Goal: Task Accomplishment & Management: Manage account settings

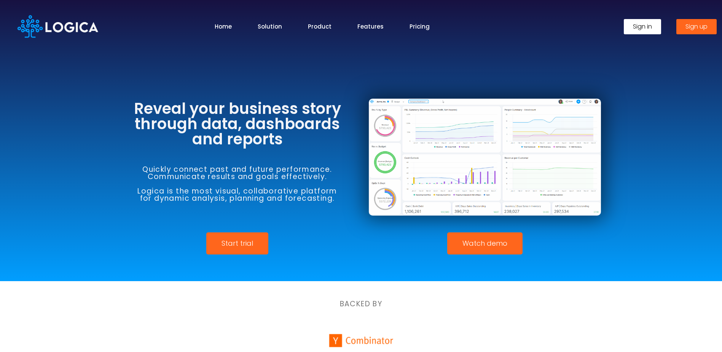
click at [638, 25] on span "Sign in" at bounding box center [642, 27] width 19 height 6
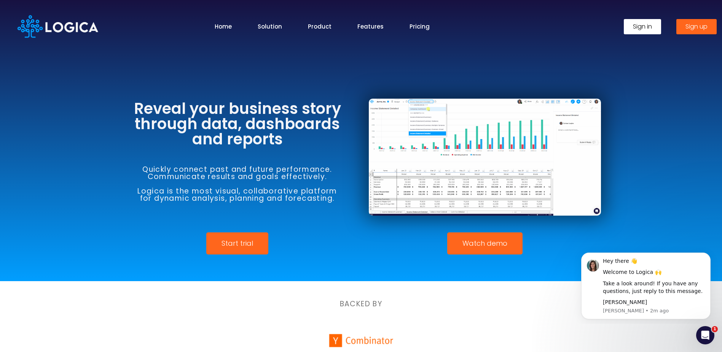
click at [641, 26] on span "Sign in" at bounding box center [642, 27] width 19 height 6
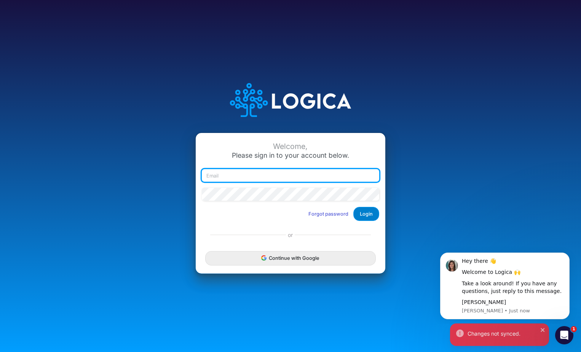
type input "krista.waddell@heritage-communities.com"
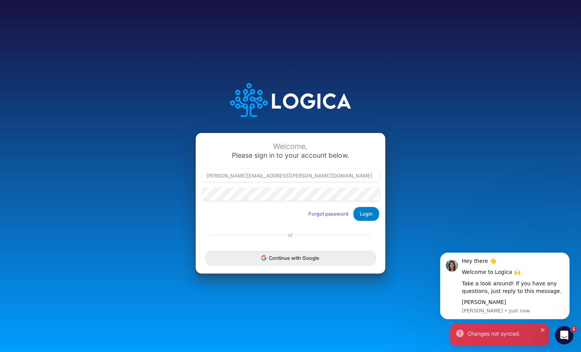
click at [360, 215] on button "Login" at bounding box center [366, 214] width 26 height 14
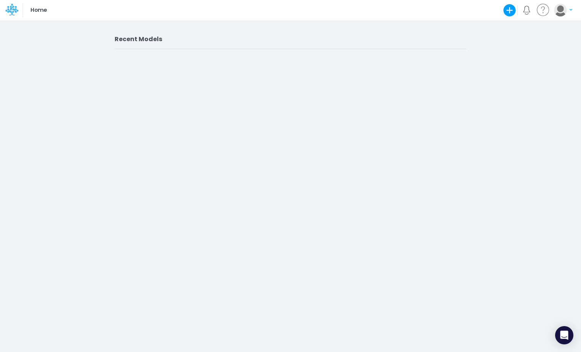
click at [158, 37] on h2 "Recent Models" at bounding box center [291, 38] width 352 height 7
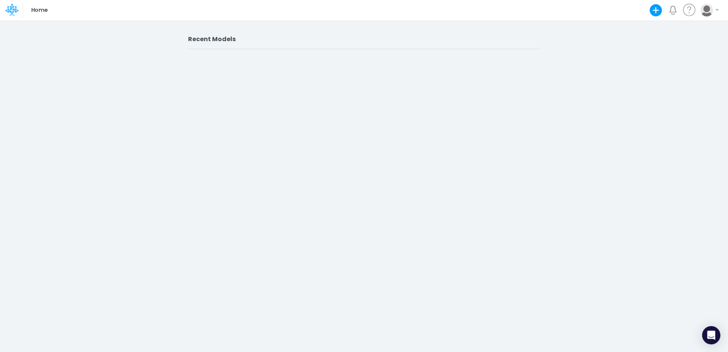
click at [580, 12] on button "button" at bounding box center [709, 9] width 19 height 13
click at [41, 10] on p "Home" at bounding box center [39, 10] width 16 height 8
click at [215, 38] on h2 "Recent Models" at bounding box center [364, 38] width 352 height 7
click at [13, 10] on icon at bounding box center [11, 9] width 13 height 13
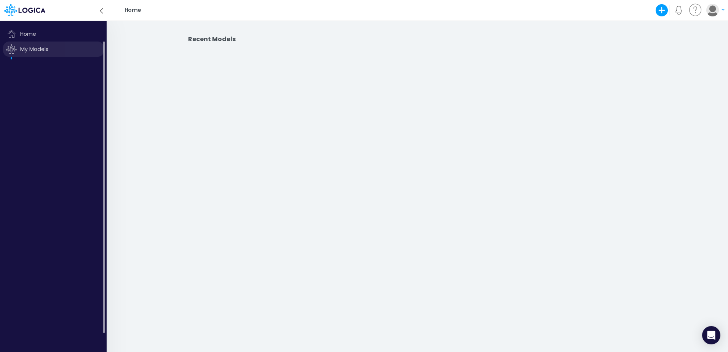
click at [29, 50] on span "My Models" at bounding box center [53, 48] width 101 height 15
click at [11, 57] on ul at bounding box center [54, 58] width 103 height 3
click at [32, 48] on span "My Models" at bounding box center [53, 48] width 101 height 15
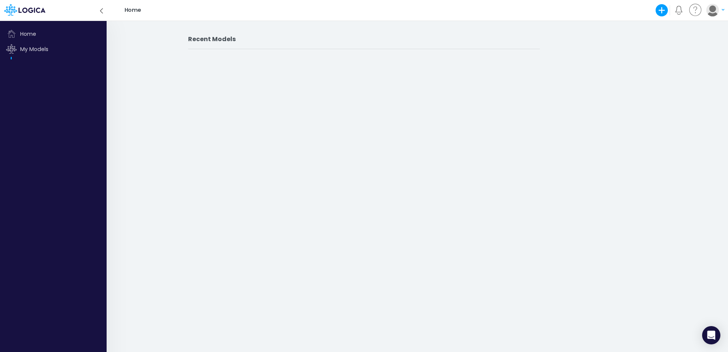
click at [461, 32] on main "Recent Models" at bounding box center [364, 44] width 352 height 33
click at [102, 13] on icon at bounding box center [101, 10] width 8 height 13
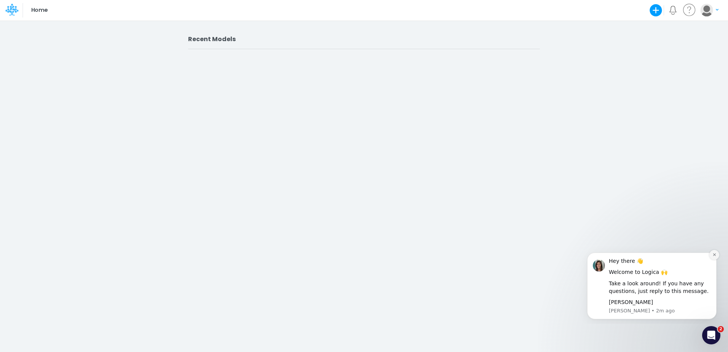
click at [714, 255] on icon "Dismiss notification" at bounding box center [714, 254] width 3 height 3
click at [714, 236] on icon "Dismiss notification" at bounding box center [714, 236] width 3 height 3
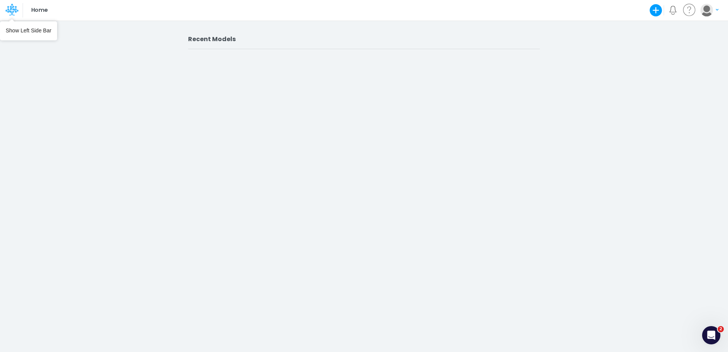
click at [9, 13] on icon at bounding box center [11, 9] width 13 height 13
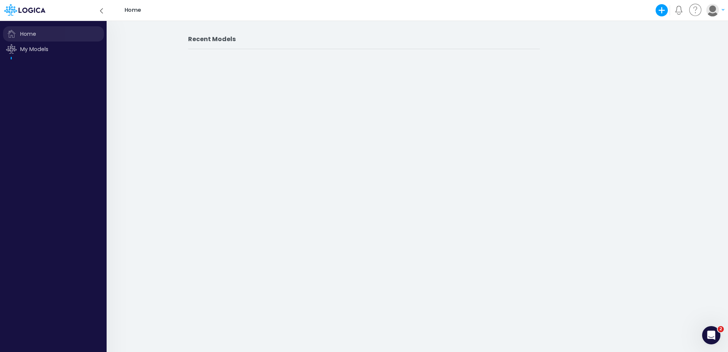
click at [31, 32] on span "Home" at bounding box center [53, 33] width 101 height 15
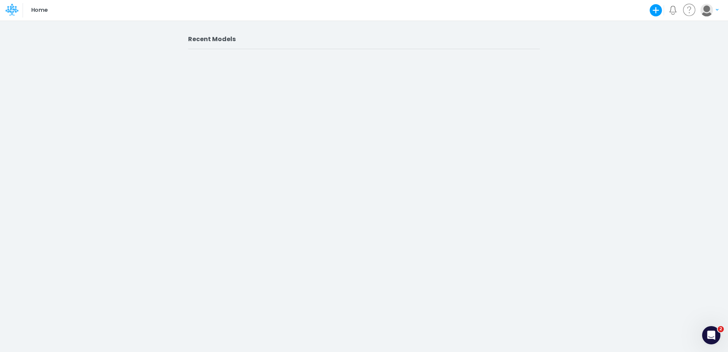
click at [226, 42] on h2 "Recent Models" at bounding box center [364, 38] width 352 height 7
click at [713, 6] on button "button" at bounding box center [709, 9] width 19 height 13
click at [654, 28] on button "My profile settings" at bounding box center [677, 28] width 81 height 12
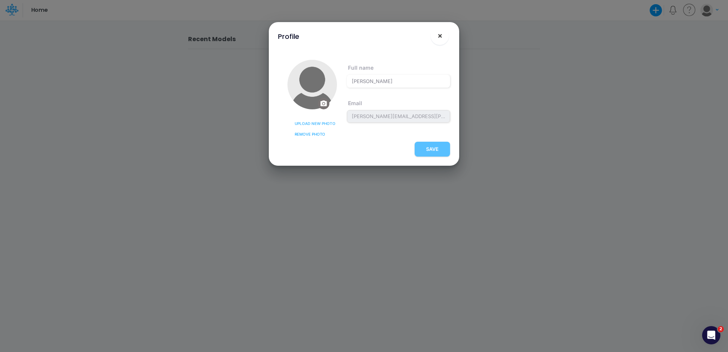
click at [439, 36] on span "×" at bounding box center [439, 35] width 5 height 9
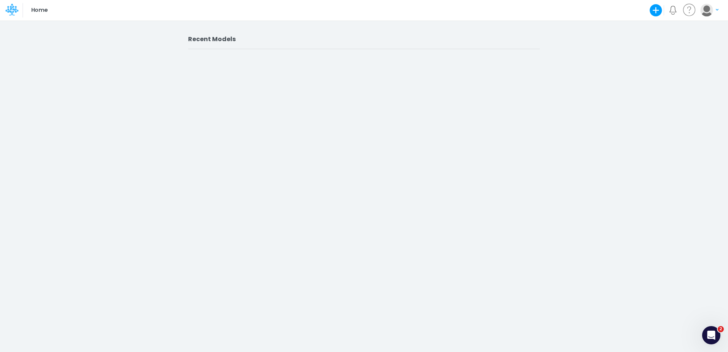
click at [223, 38] on h2 "Recent Models" at bounding box center [364, 38] width 352 height 7
click at [244, 39] on h2 "Recent Models" at bounding box center [364, 38] width 352 height 7
click at [226, 58] on section "Recent Models" at bounding box center [364, 48] width 352 height 26
click at [716, 10] on icon "button" at bounding box center [717, 10] width 3 height 2
click at [701, 30] on div "Account options" at bounding box center [703, 31] width 38 height 8
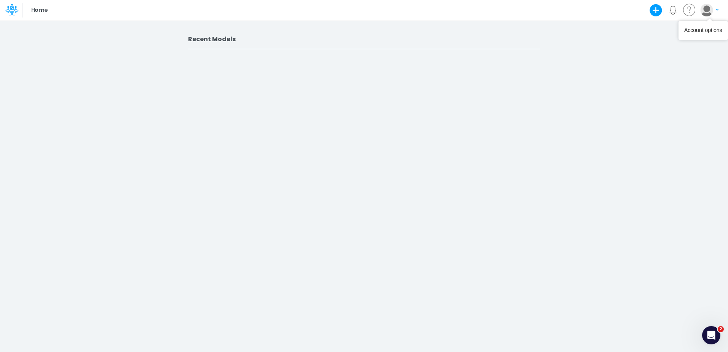
click at [694, 30] on div "Account options" at bounding box center [703, 31] width 38 height 8
click at [715, 7] on button "button" at bounding box center [709, 9] width 19 height 13
click at [646, 27] on button "My profile settings" at bounding box center [677, 28] width 81 height 12
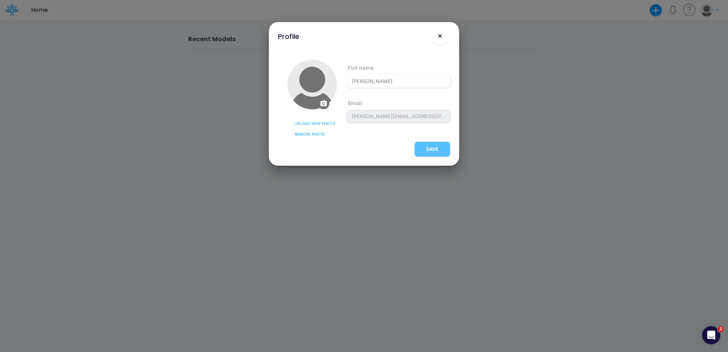
click at [439, 33] on span "×" at bounding box center [439, 35] width 5 height 9
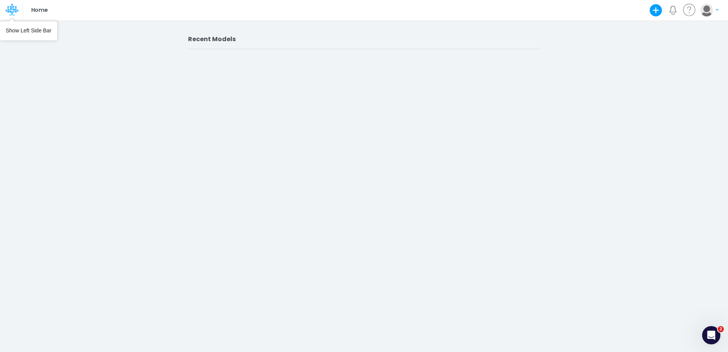
click at [7, 10] on icon at bounding box center [11, 9] width 13 height 13
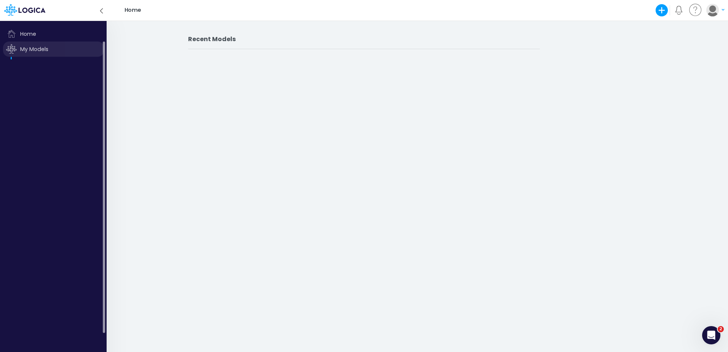
click at [22, 49] on span "My Models" at bounding box center [53, 48] width 101 height 15
click at [35, 50] on span "My Models" at bounding box center [53, 48] width 101 height 15
click at [14, 57] on ul at bounding box center [54, 58] width 103 height 3
drag, startPoint x: 102, startPoint y: 195, endPoint x: 105, endPoint y: 242, distance: 47.3
click at [105, 242] on div at bounding box center [103, 186] width 3 height 291
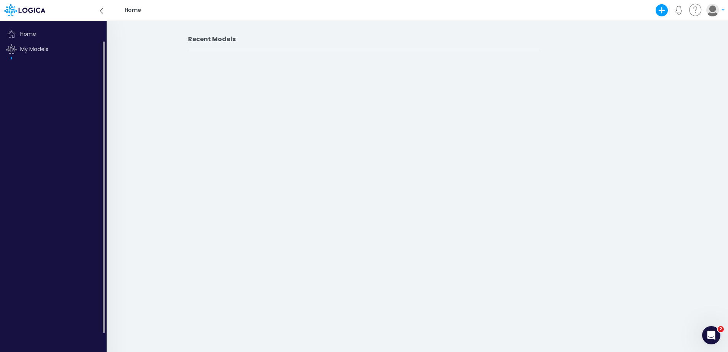
click at [62, 257] on div "My Models" at bounding box center [54, 187] width 103 height 292
click at [35, 48] on span "My Models" at bounding box center [53, 48] width 101 height 15
drag, startPoint x: 35, startPoint y: 48, endPoint x: 21, endPoint y: 51, distance: 13.6
click at [21, 51] on span "My Models" at bounding box center [53, 48] width 101 height 15
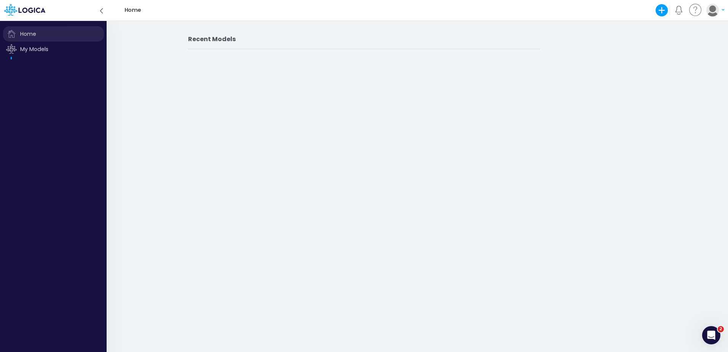
click at [24, 31] on span "Home" at bounding box center [53, 33] width 101 height 15
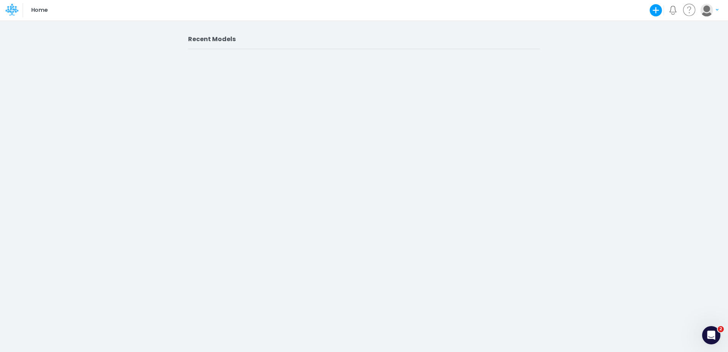
click at [209, 38] on h2 "Recent Models" at bounding box center [364, 38] width 352 height 7
click at [716, 10] on icon "button" at bounding box center [717, 10] width 3 height 5
click at [644, 42] on button "Log out" at bounding box center [677, 45] width 81 height 12
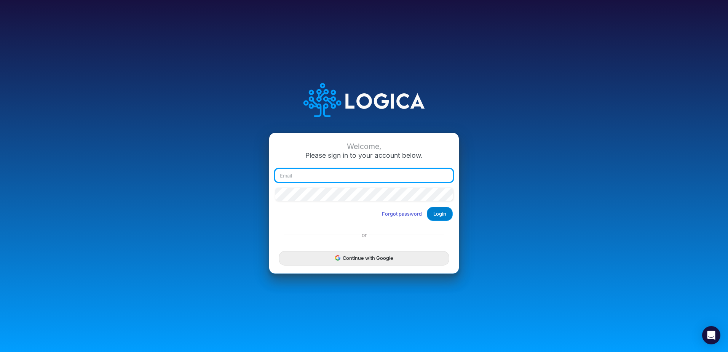
type input "[PERSON_NAME][EMAIL_ADDRESS][PERSON_NAME][DOMAIN_NAME]"
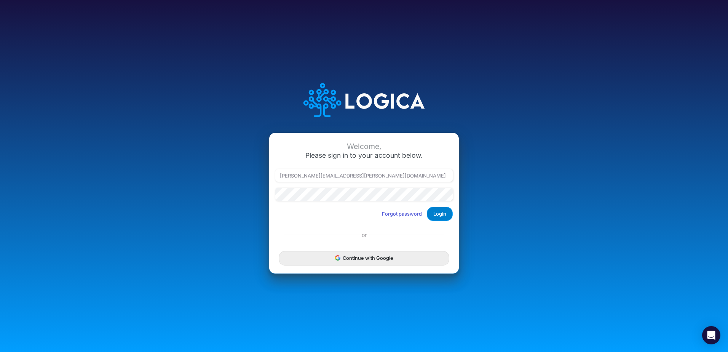
click at [442, 213] on button "Login" at bounding box center [440, 214] width 26 height 14
